Goal: Navigation & Orientation: Find specific page/section

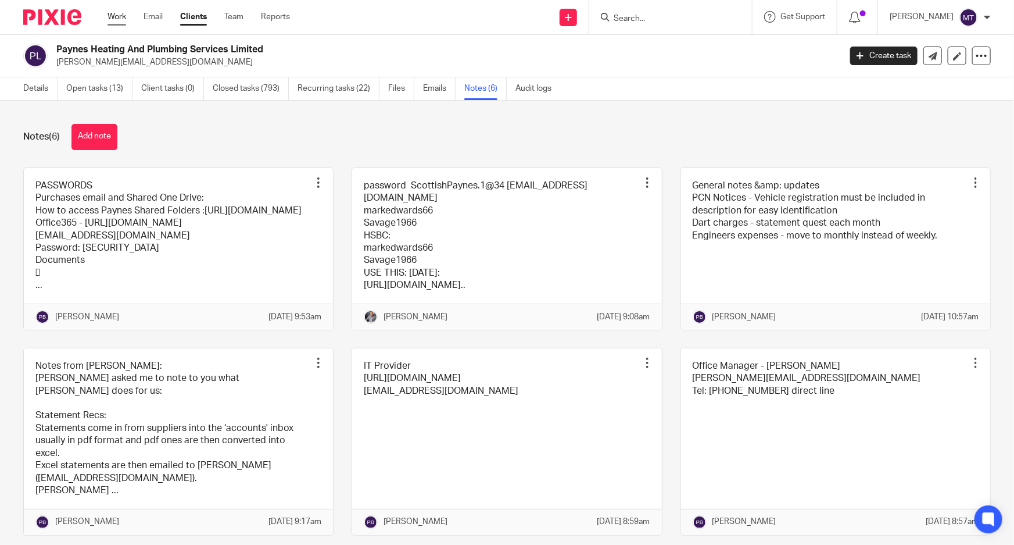
click at [111, 20] on link "Work" at bounding box center [117, 17] width 19 height 12
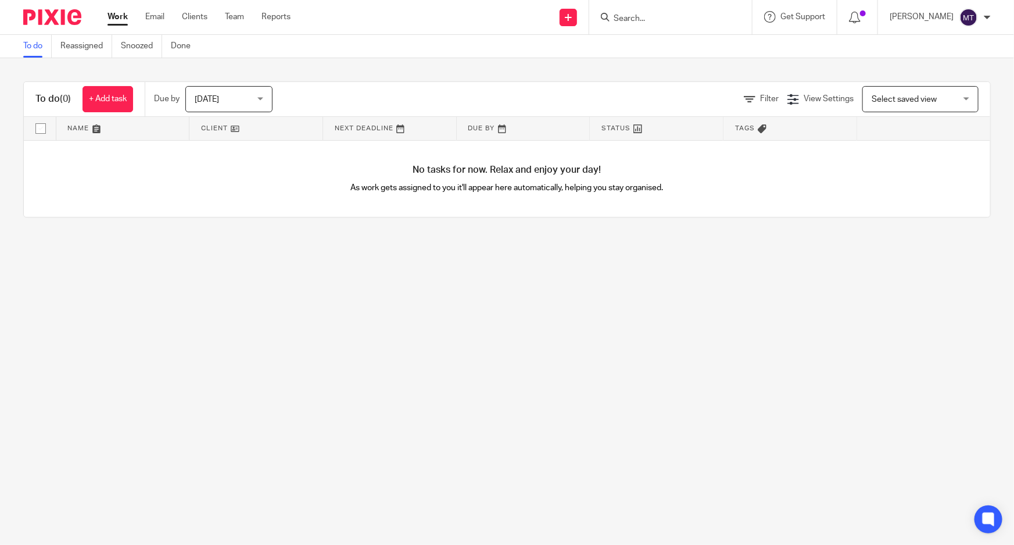
click at [112, 17] on link "Work" at bounding box center [118, 17] width 20 height 12
click at [87, 48] on link "Reassigned" at bounding box center [86, 46] width 52 height 23
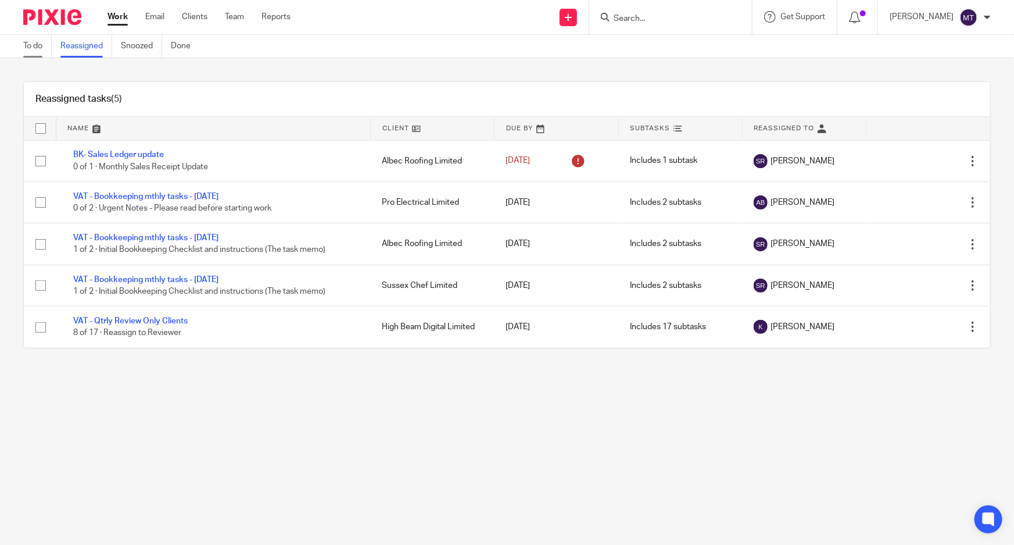
click at [42, 48] on link "To do" at bounding box center [37, 46] width 28 height 23
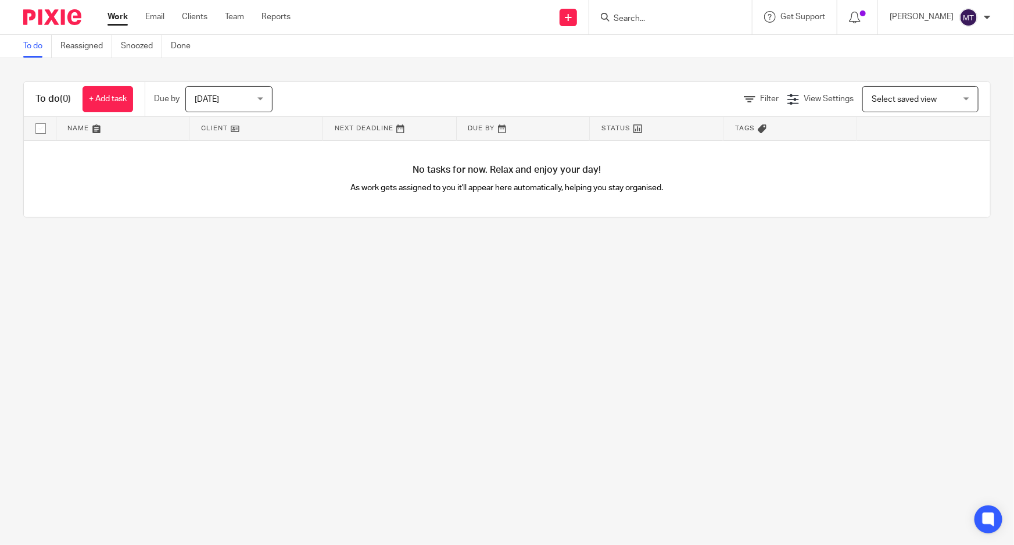
click at [711, 481] on main "To do Reassigned Snoozed Done To do (0) + Add task Due by Today Today Today Tom…" at bounding box center [507, 272] width 1014 height 545
